Goal: Information Seeking & Learning: Learn about a topic

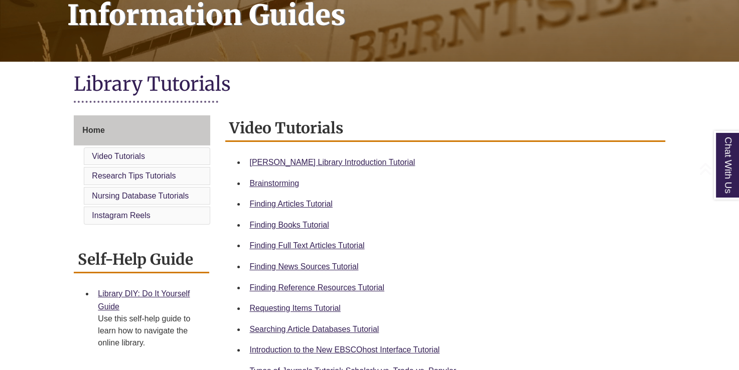
scroll to position [169, 0]
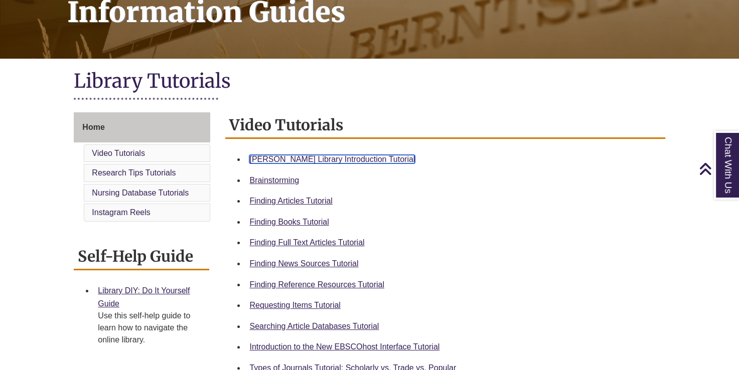
click at [317, 160] on link "[PERSON_NAME] Library Introduction Tutorial" at bounding box center [331, 159] width 165 height 9
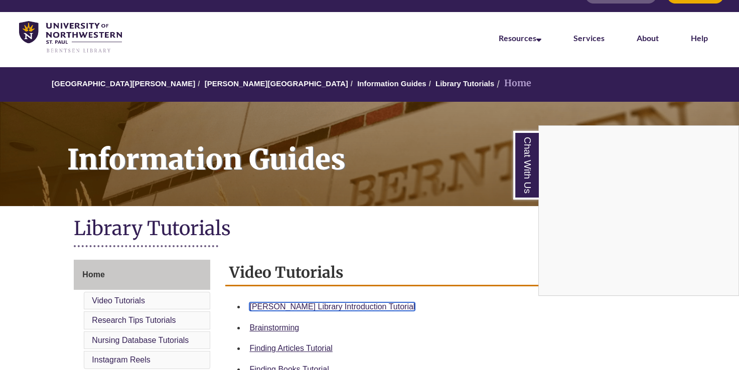
scroll to position [0, 0]
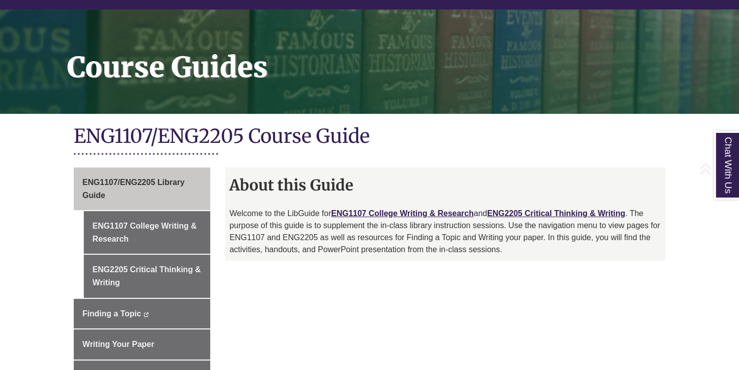
scroll to position [128, 0]
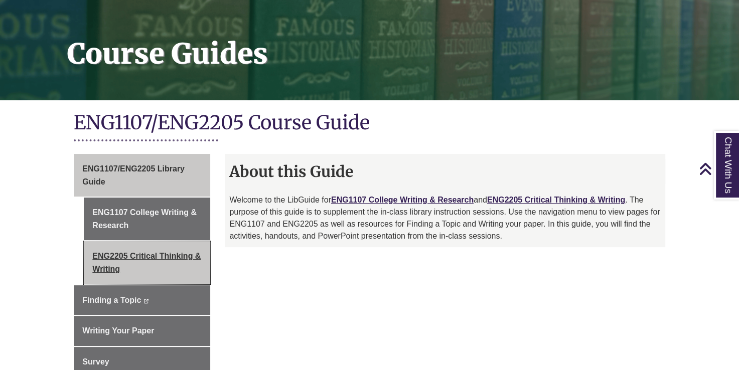
click at [140, 253] on link "ENG2205 Critical Thinking & Writing" at bounding box center [147, 262] width 126 height 43
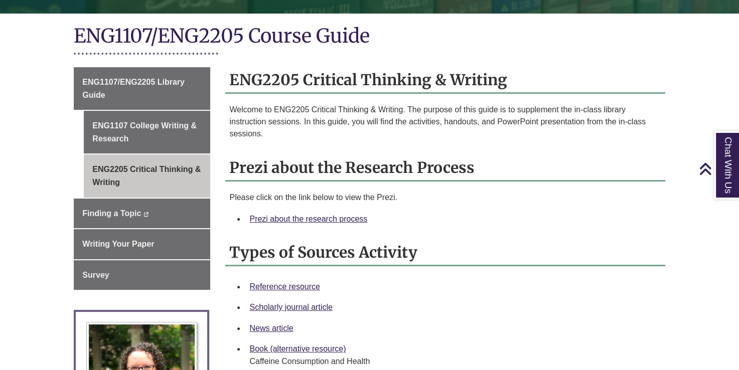
scroll to position [216, 0]
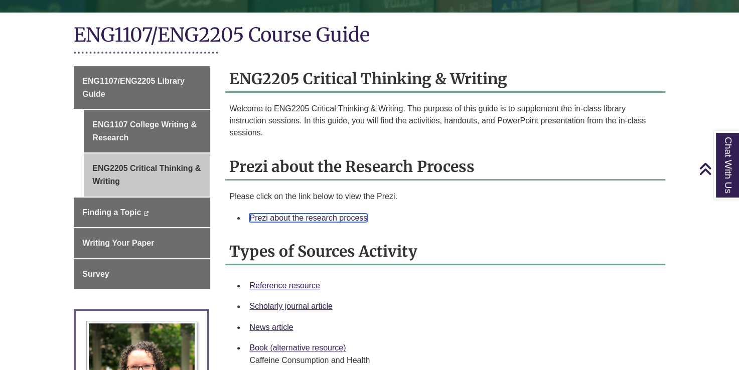
click at [288, 220] on link "Prezi about the research process" at bounding box center [308, 218] width 118 height 9
